Goal: Task Accomplishment & Management: Use online tool/utility

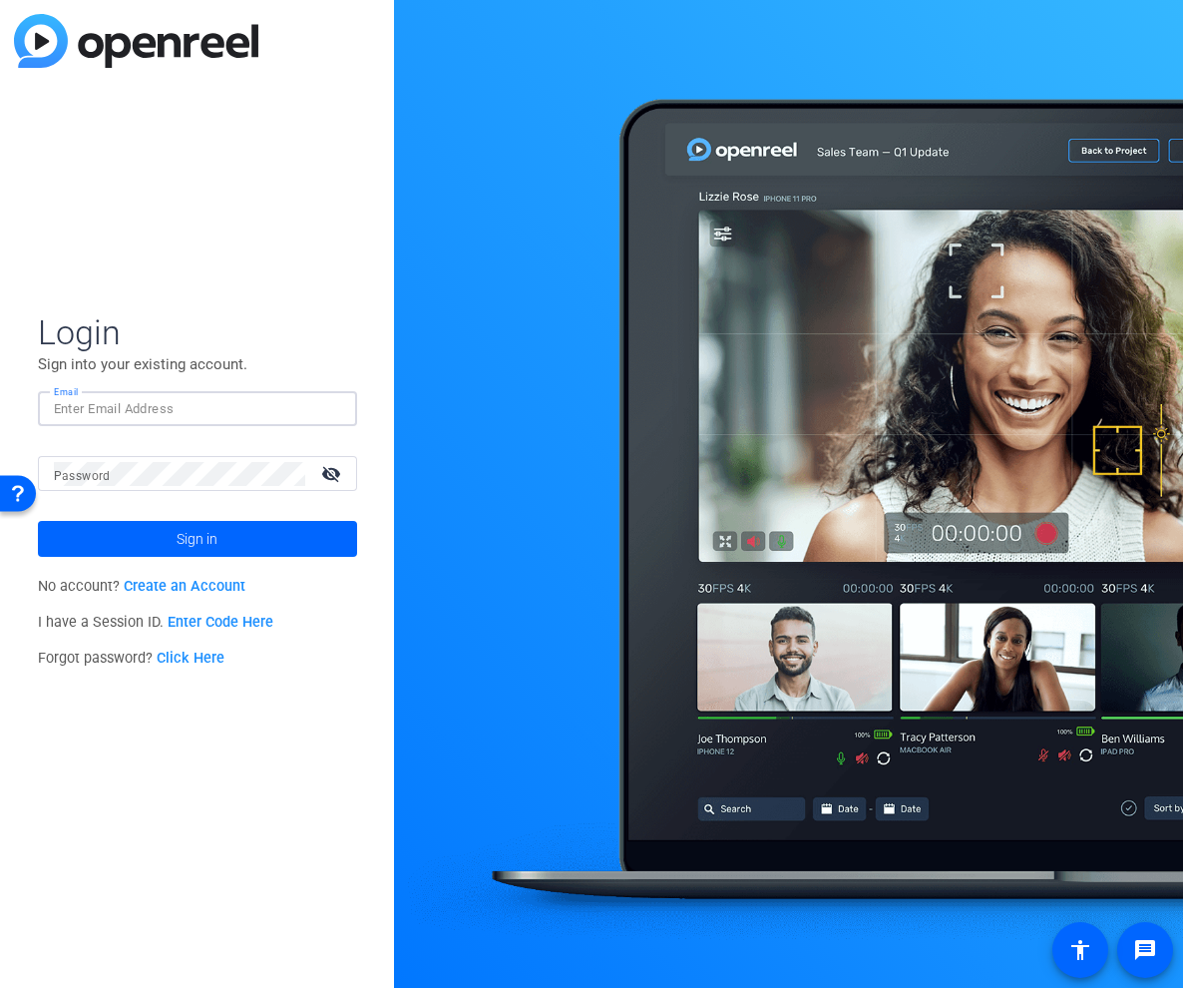
type input "[EMAIL_ADDRESS][DOMAIN_NAME]"
click at [197, 539] on button "Sign in" at bounding box center [197, 539] width 319 height 36
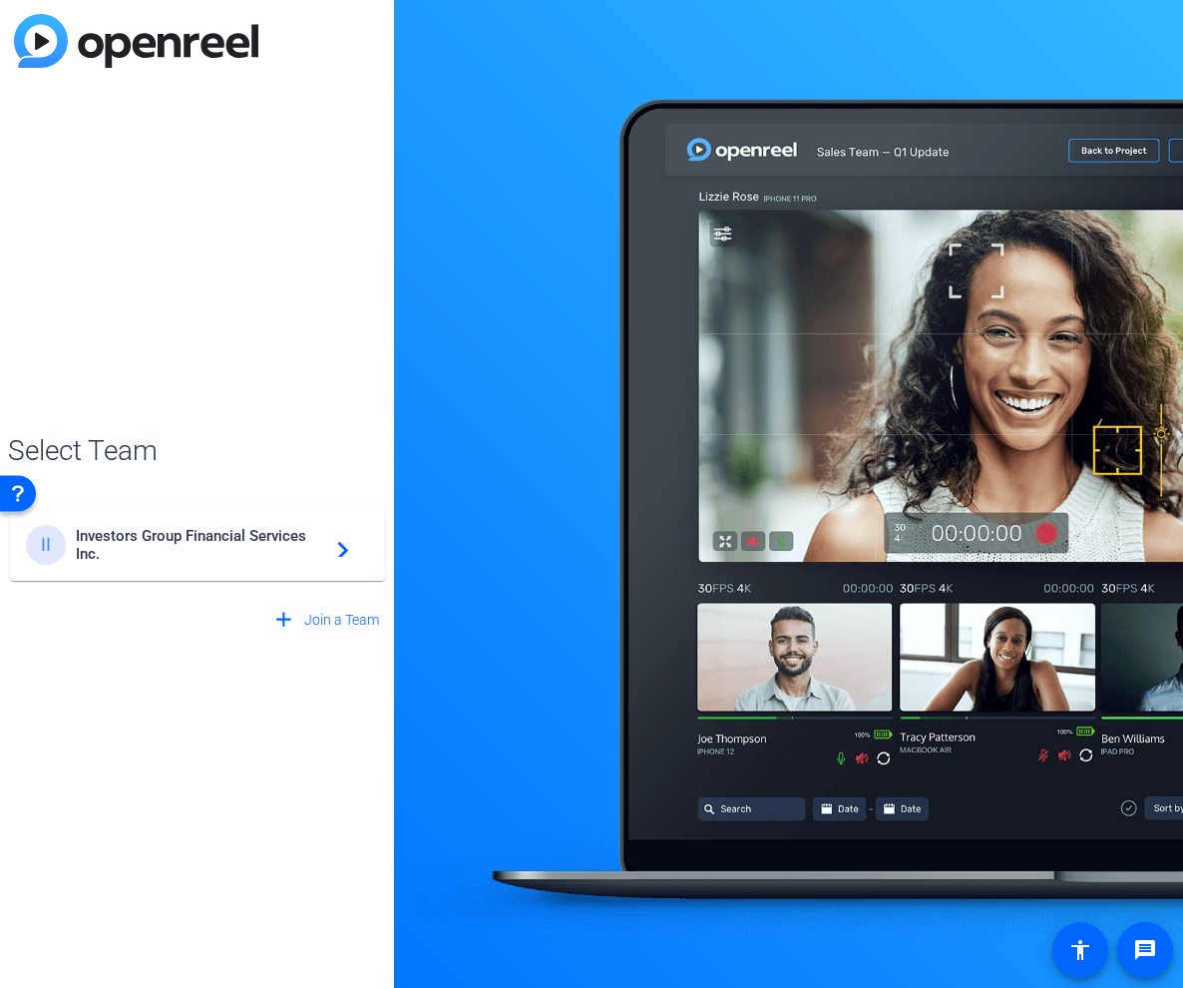
click at [100, 553] on span "Investors Group Financial Services Inc." at bounding box center [200, 545] width 249 height 36
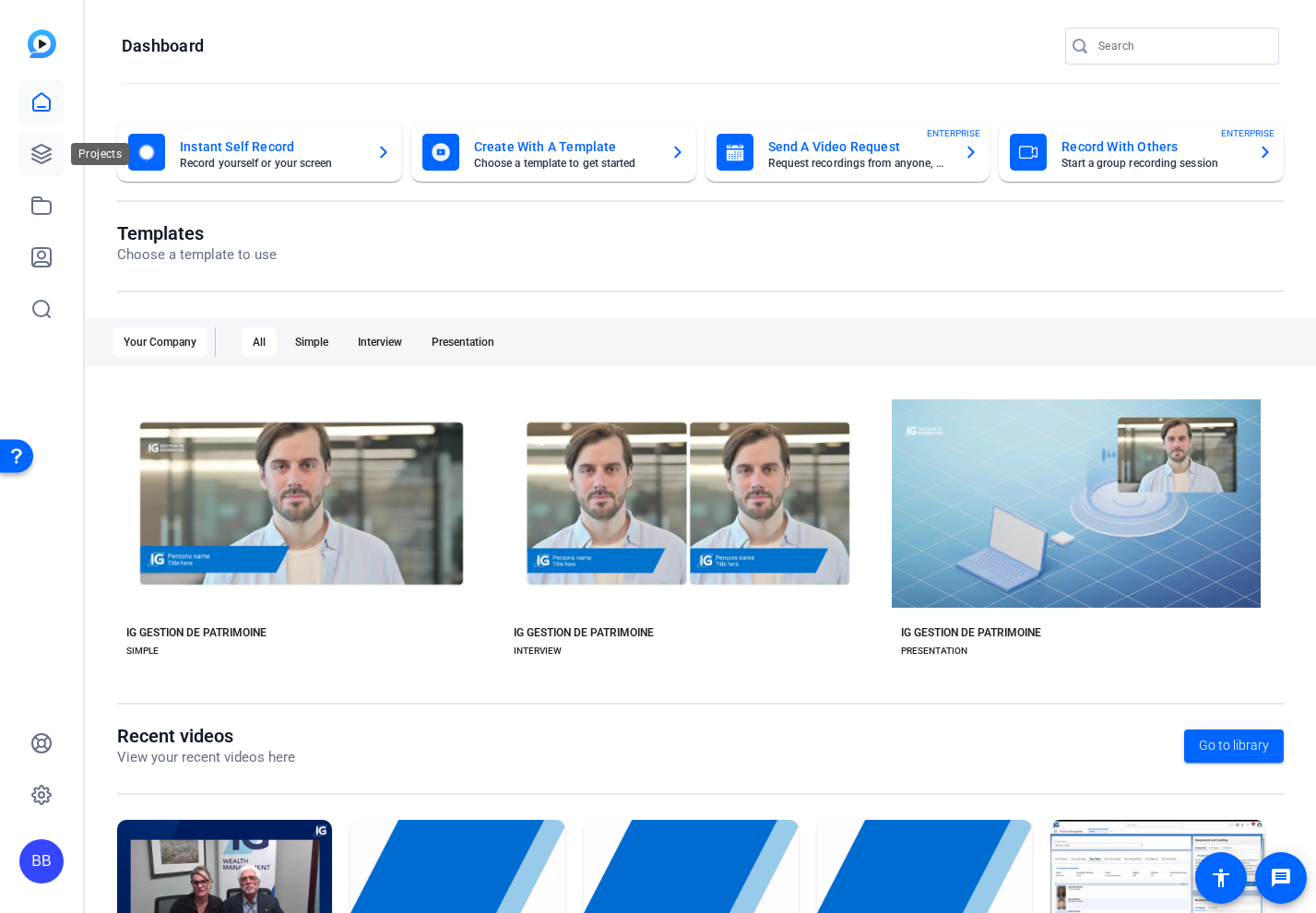
click at [50, 155] on icon at bounding box center [42, 154] width 18 height 18
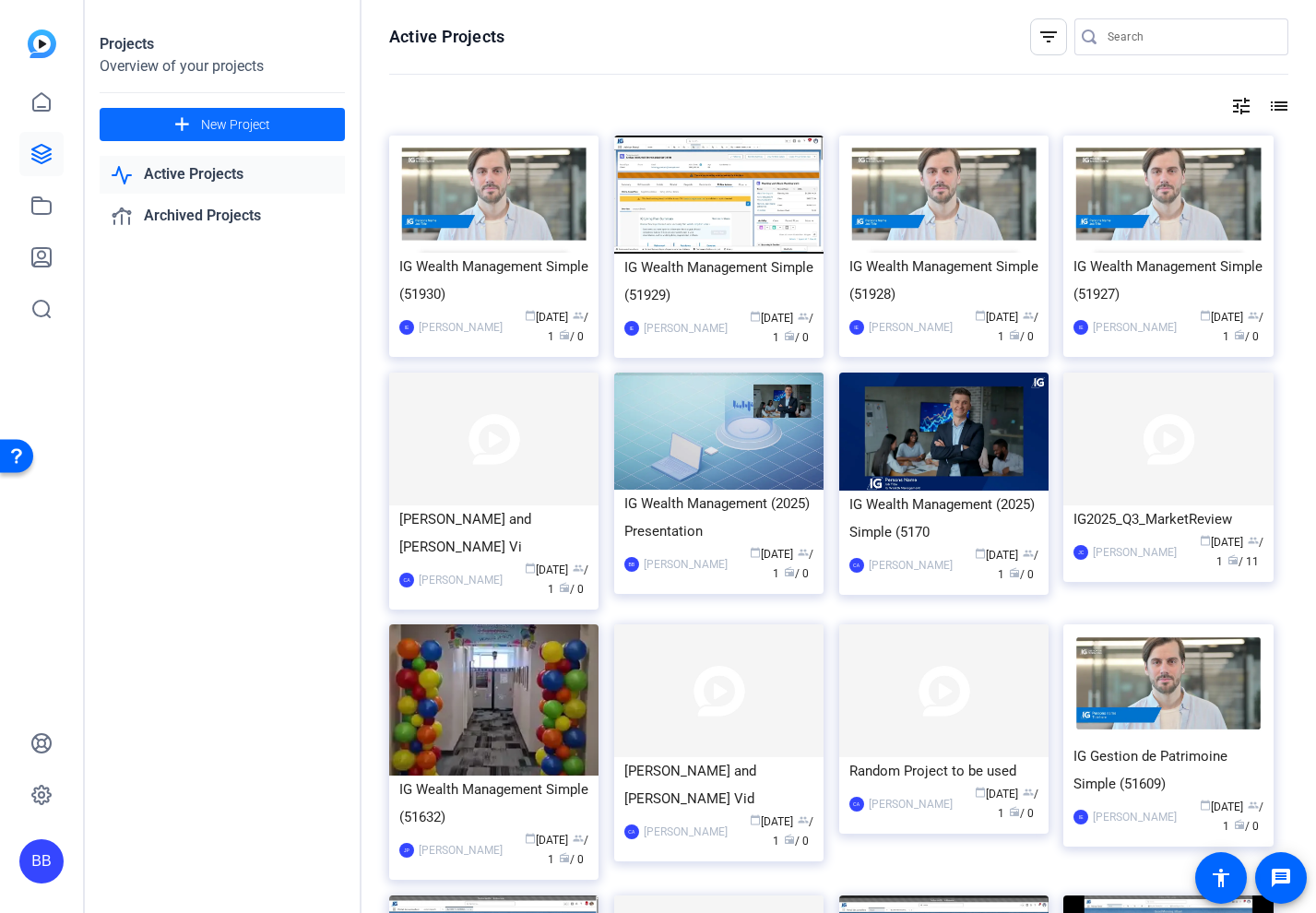
click at [203, 125] on span "New Project" at bounding box center [236, 125] width 69 height 19
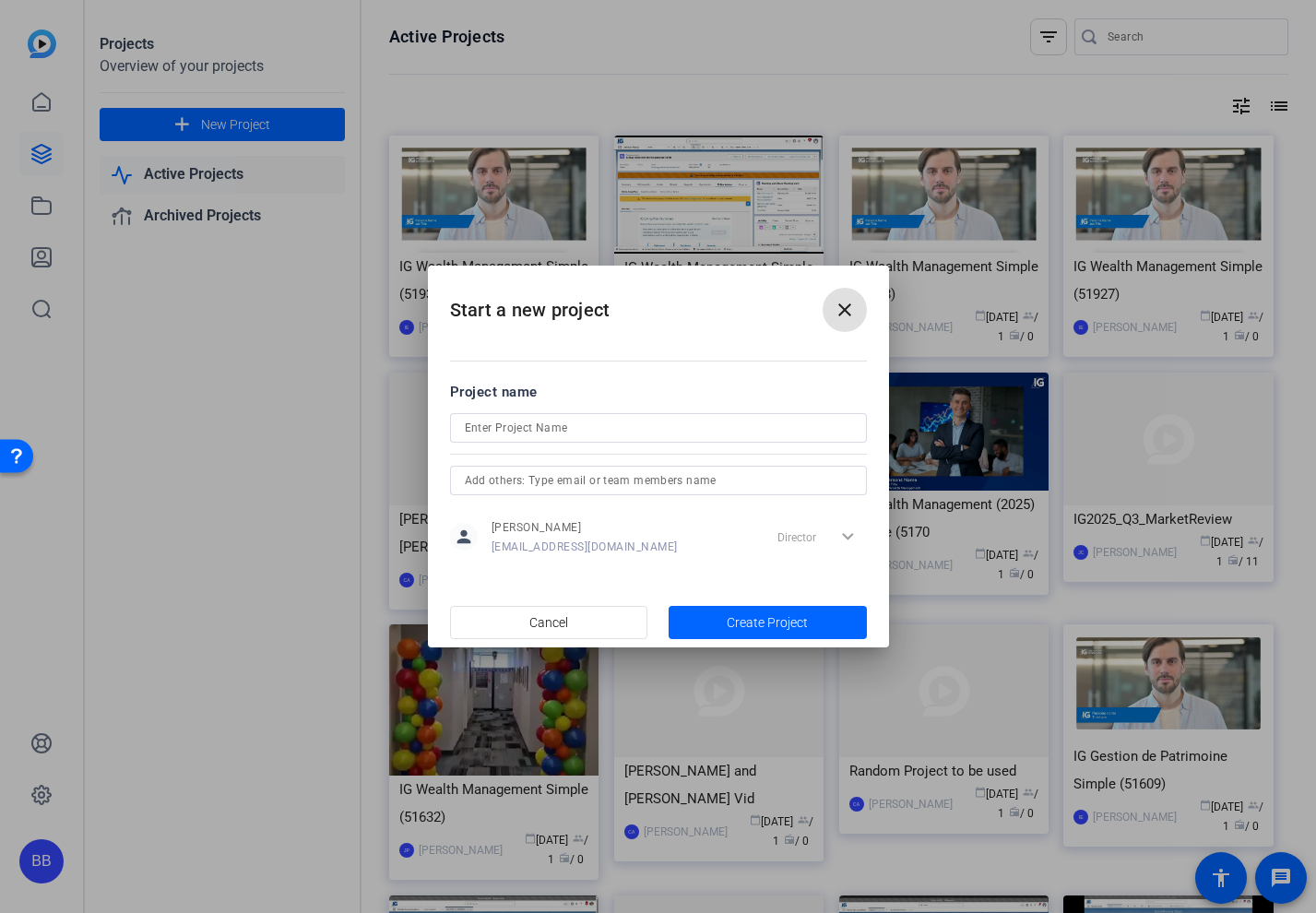
click at [840, 306] on mat-icon "close" at bounding box center [845, 310] width 22 height 22
